Goal: Use online tool/utility: Use online tool/utility

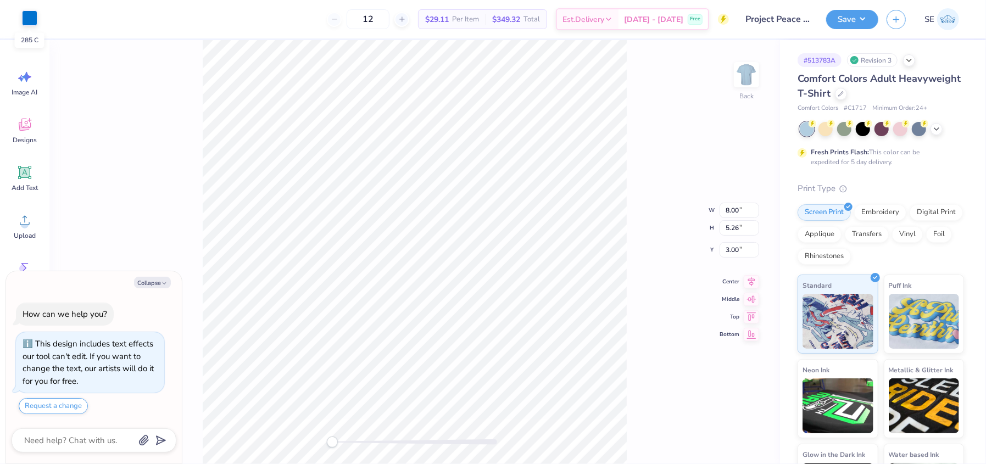
click at [30, 19] on div at bounding box center [29, 17] width 15 height 15
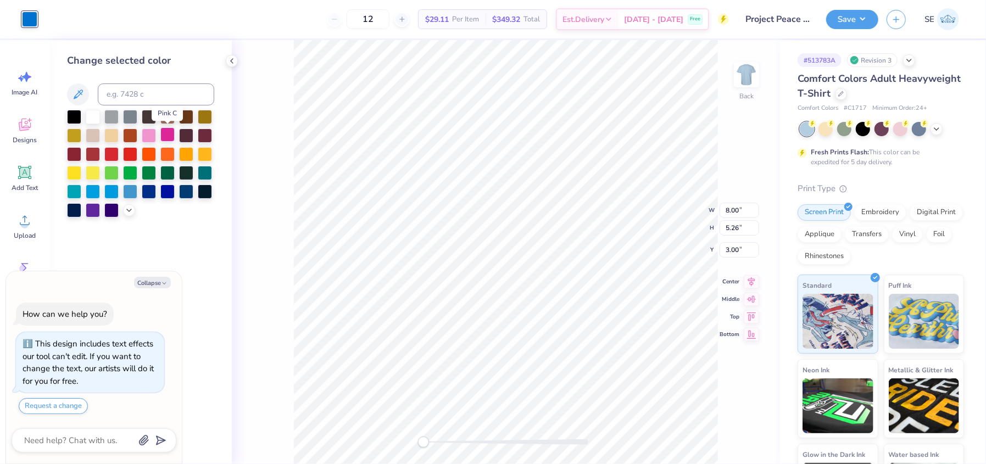
click at [164, 137] on div at bounding box center [167, 134] width 14 height 14
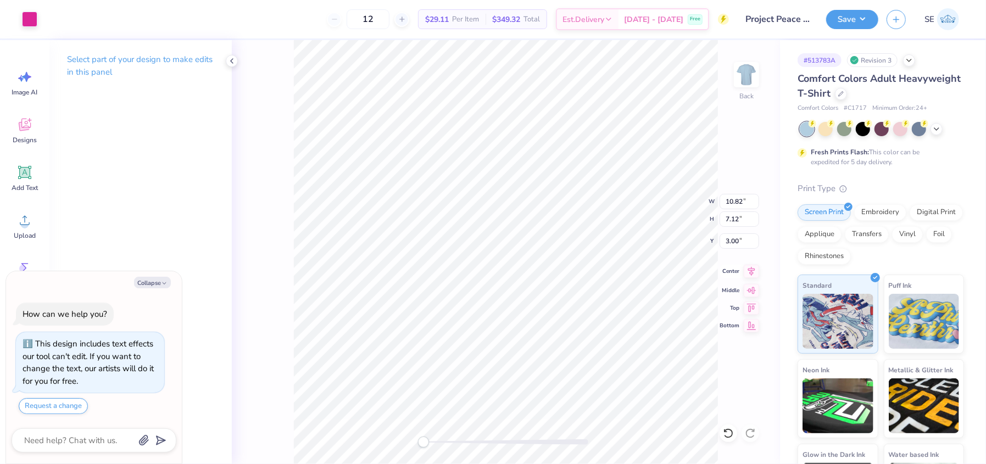
click at [748, 271] on icon at bounding box center [751, 271] width 15 height 13
click at [843, 21] on button "Save" at bounding box center [852, 17] width 52 height 19
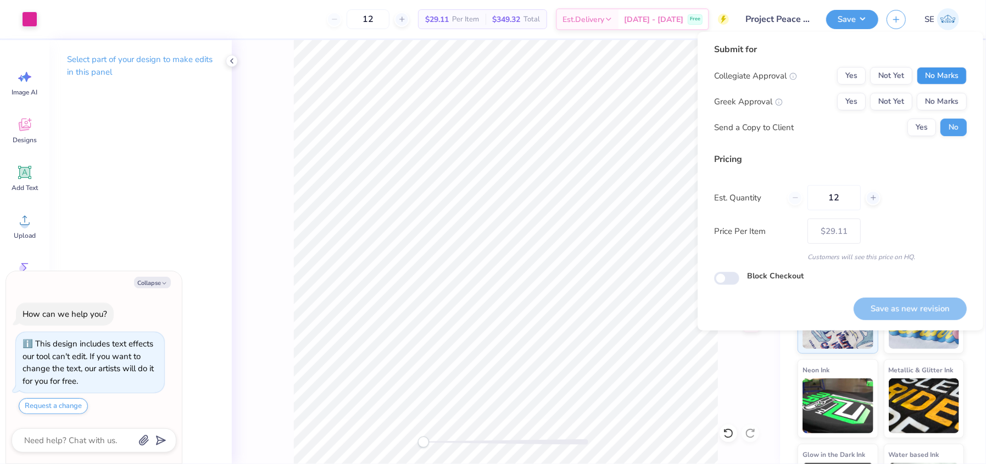
click at [926, 82] on button "No Marks" at bounding box center [942, 76] width 50 height 18
click at [929, 102] on button "No Marks" at bounding box center [942, 102] width 50 height 18
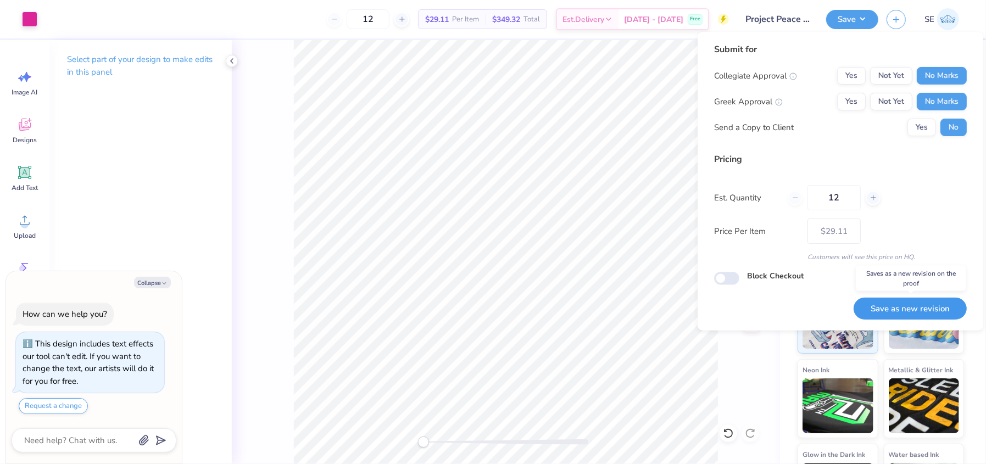
click at [908, 306] on button "Save as new revision" at bounding box center [910, 309] width 113 height 23
type textarea "x"
type input "– –"
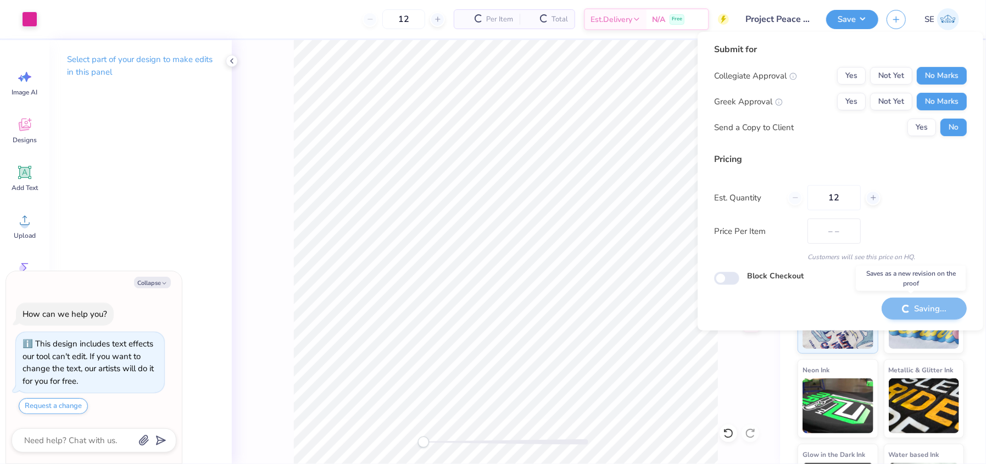
type textarea "x"
type input "$29.11"
type textarea "x"
